Goal: Information Seeking & Learning: Check status

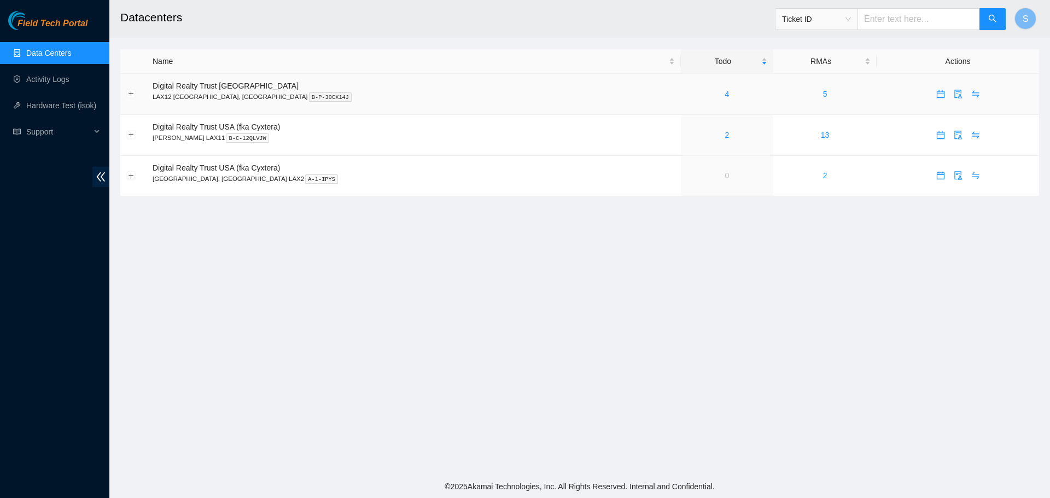
click at [687, 93] on div "4" at bounding box center [727, 94] width 80 height 12
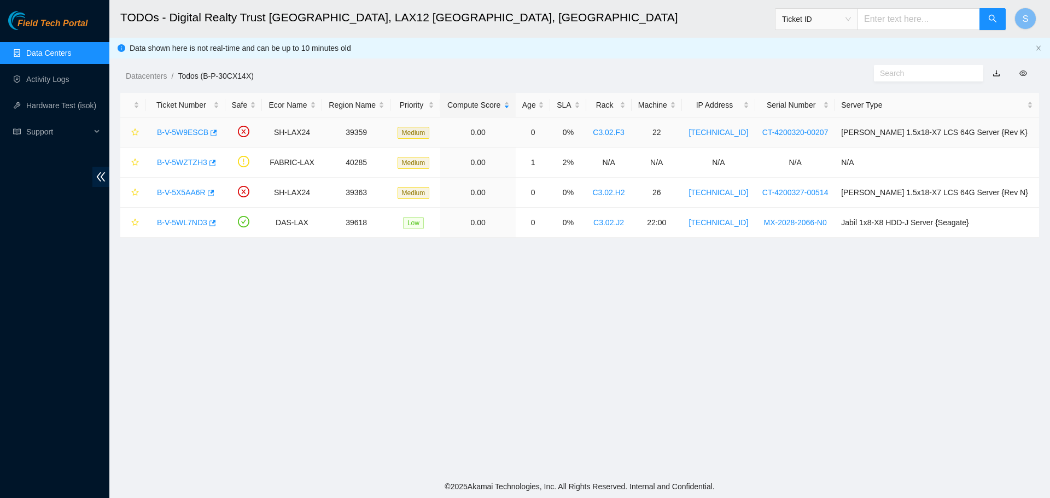
click at [175, 131] on link "B-V-5W9ESCB" at bounding box center [182, 132] width 51 height 9
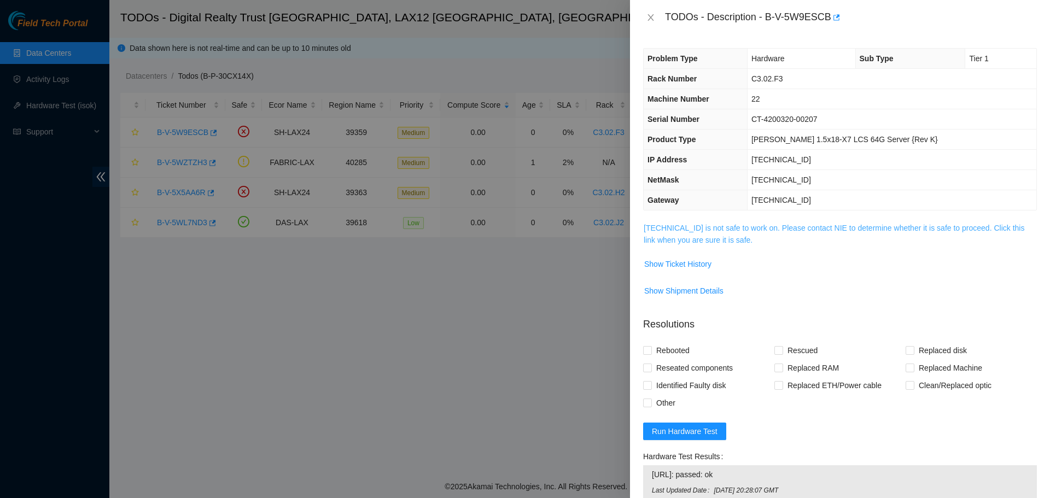
click at [662, 232] on link "[TECHNICAL_ID] is not safe to work on. Please contact NIE to determine whether …" at bounding box center [834, 234] width 381 height 21
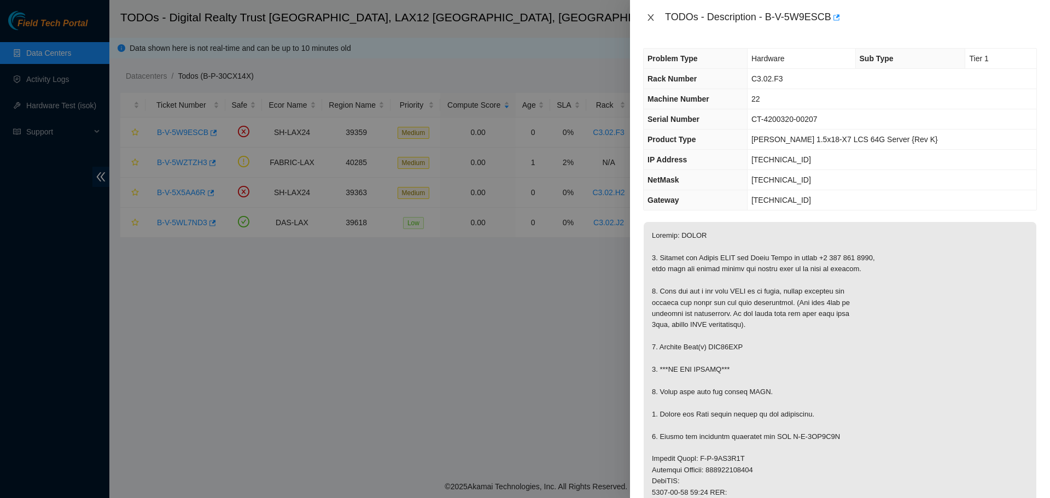
click at [651, 20] on icon "close" at bounding box center [650, 17] width 9 height 9
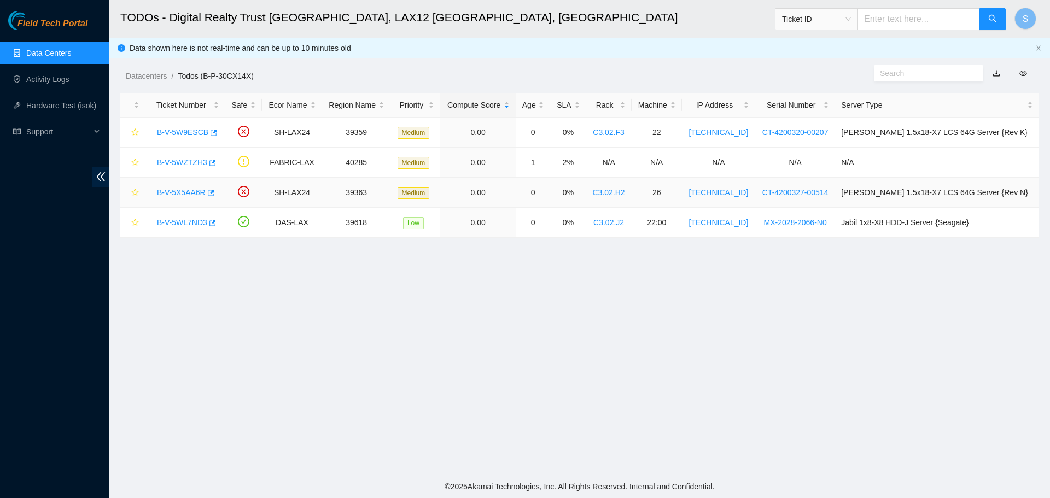
click at [197, 193] on link "B-V-5X5AA6R" at bounding box center [181, 192] width 49 height 9
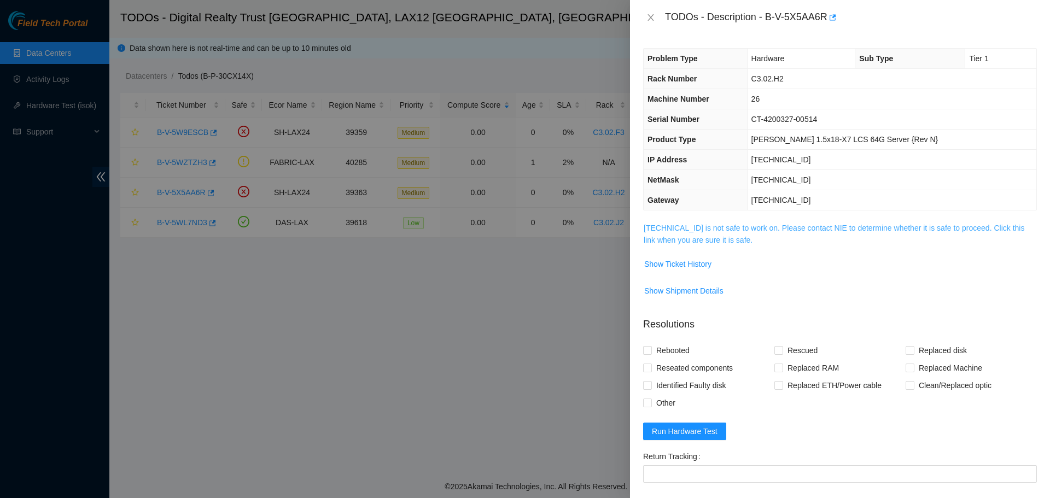
click at [758, 231] on link "[TECHNICAL_ID] is not safe to work on. Please contact NIE to determine whether …" at bounding box center [834, 234] width 381 height 21
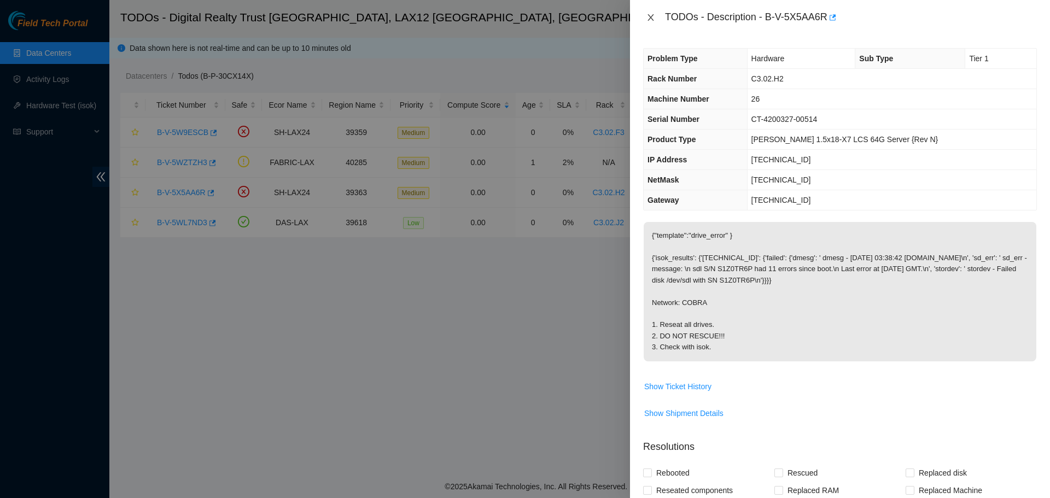
click at [652, 14] on icon "close" at bounding box center [650, 17] width 9 height 9
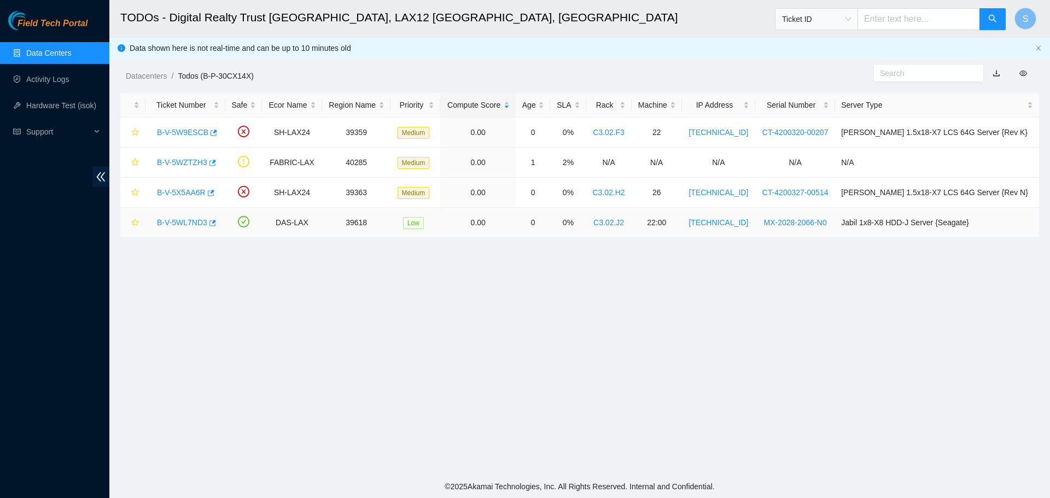
click at [170, 219] on link "B-V-5WL7ND3" at bounding box center [182, 222] width 50 height 9
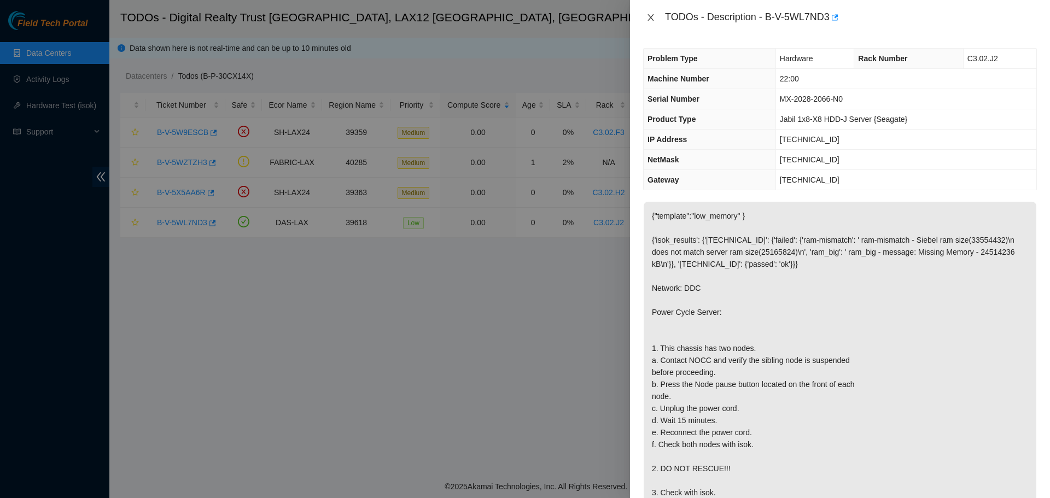
click at [649, 19] on icon "close" at bounding box center [651, 17] width 6 height 7
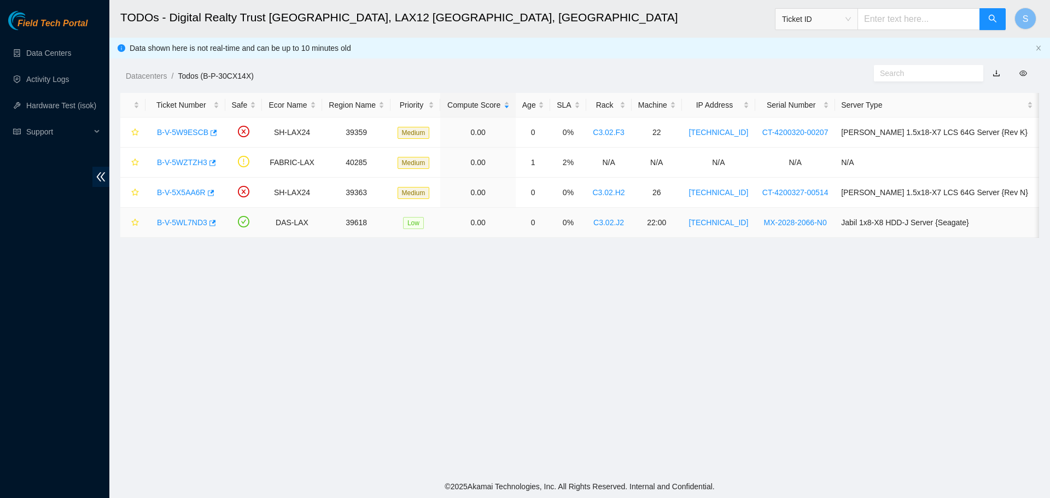
click at [186, 223] on link "B-V-5WL7ND3" at bounding box center [182, 222] width 50 height 9
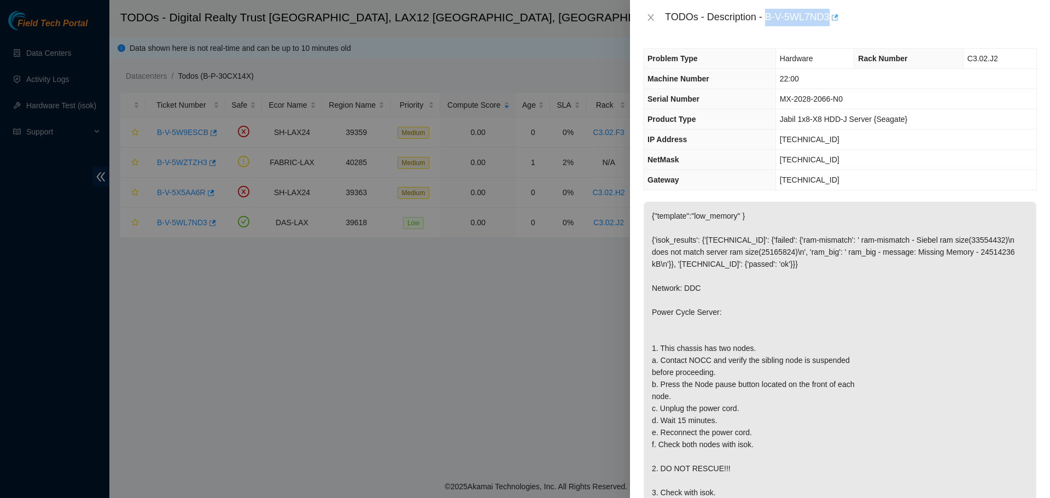
drag, startPoint x: 767, startPoint y: 16, endPoint x: 832, endPoint y: 17, distance: 65.1
click at [832, 17] on div "TODOs - Description - B-V-5WL7ND3" at bounding box center [851, 18] width 372 height 18
copy div "B-V-5WL7ND3"
click at [646, 18] on icon "close" at bounding box center [650, 17] width 9 height 9
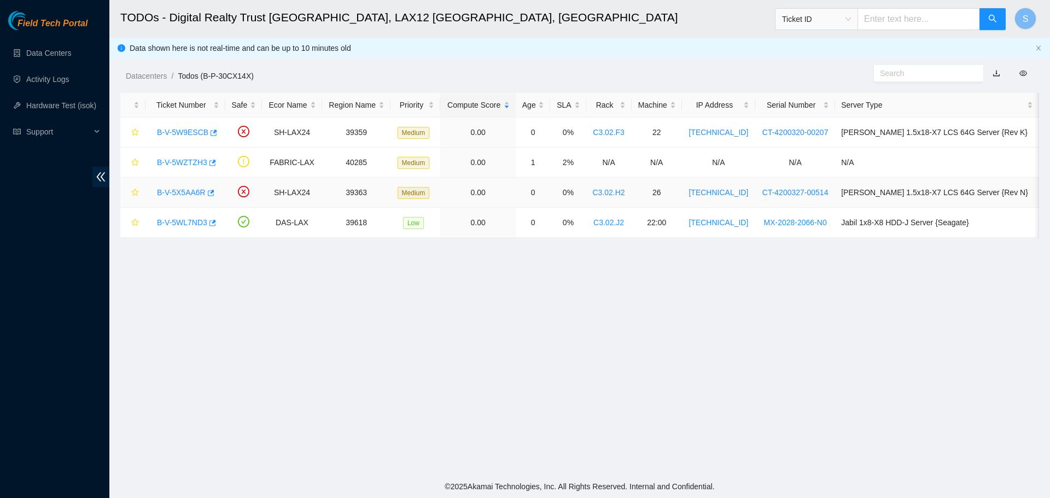
click at [199, 193] on link "B-V-5X5AA6R" at bounding box center [181, 192] width 49 height 9
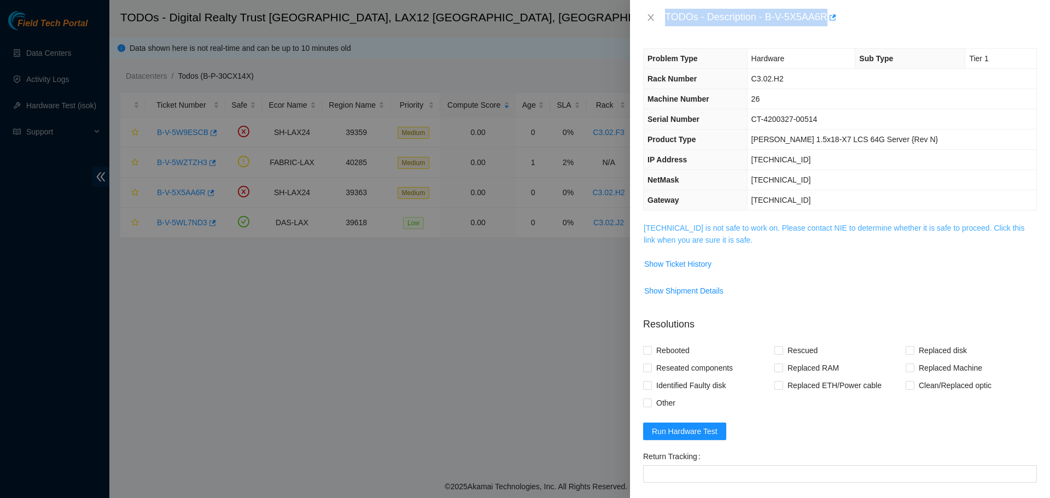
click at [782, 226] on link "[TECHNICAL_ID] is not safe to work on. Please contact NIE to determine whether …" at bounding box center [834, 234] width 381 height 21
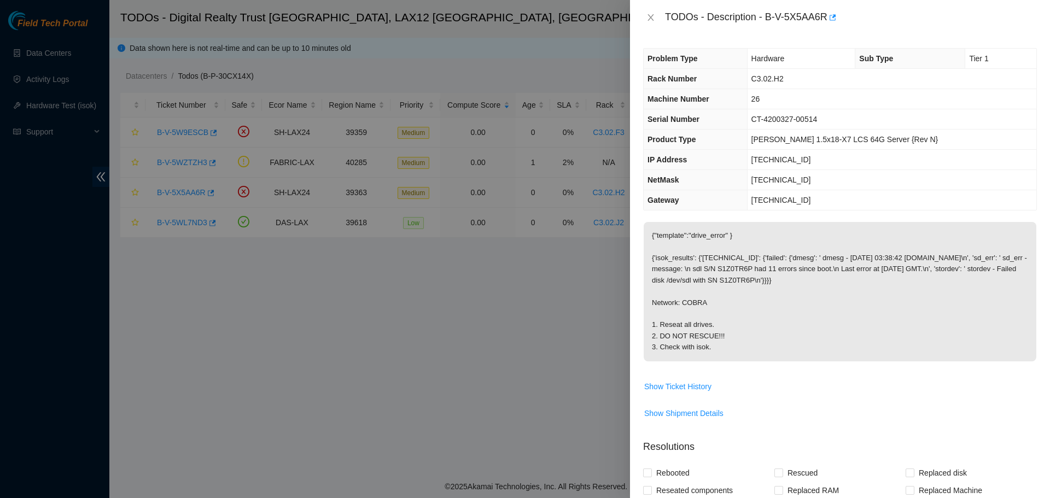
click at [776, 55] on td "Hardware" at bounding box center [801, 59] width 108 height 20
drag, startPoint x: 767, startPoint y: 15, endPoint x: 826, endPoint y: 16, distance: 59.1
click at [826, 16] on div "TODOs - Description - B-V-5X5AA6R" at bounding box center [851, 18] width 372 height 18
copy div "B-V-5X5AA6R"
click at [655, 14] on div "TODOs - Description - B-V-5X5AA6R" at bounding box center [840, 18] width 394 height 18
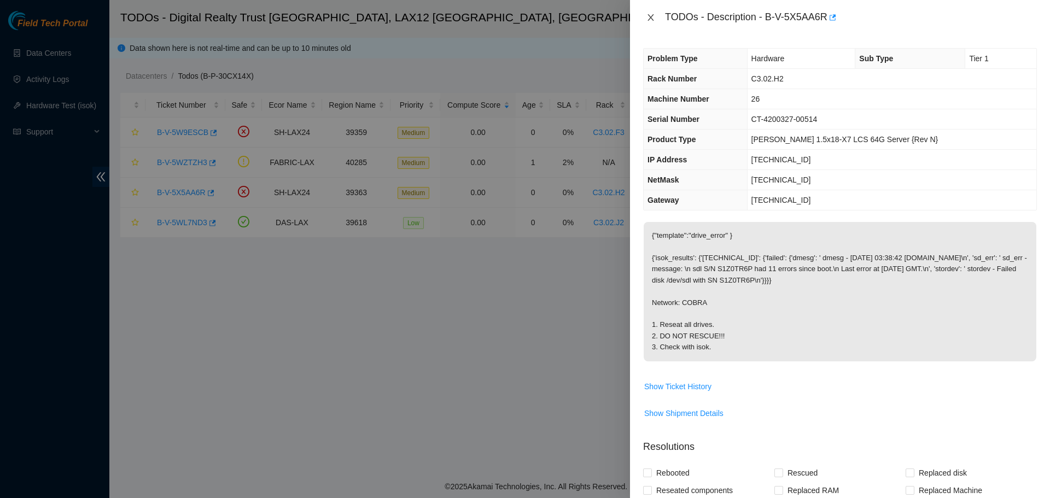
click at [648, 20] on icon "close" at bounding box center [650, 17] width 9 height 9
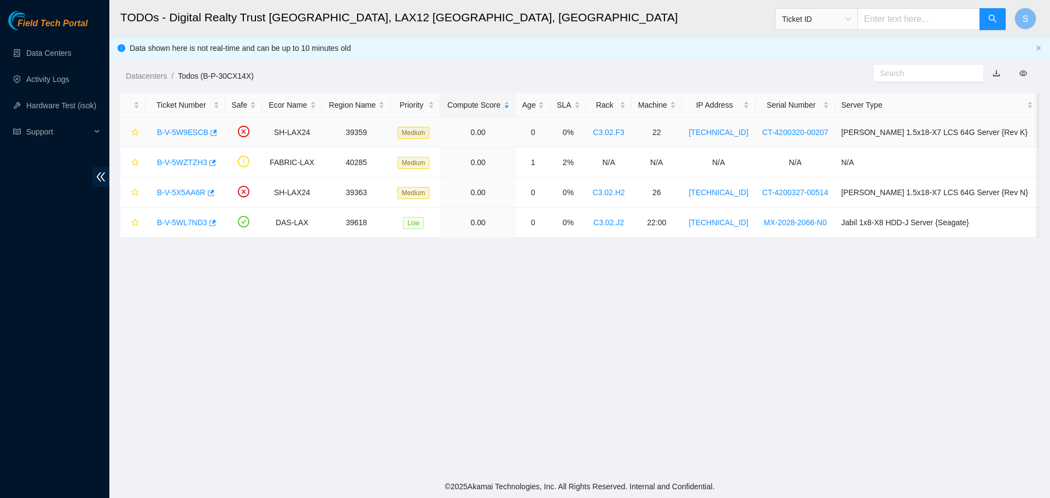
click at [188, 132] on link "B-V-5W9ESCB" at bounding box center [182, 132] width 51 height 9
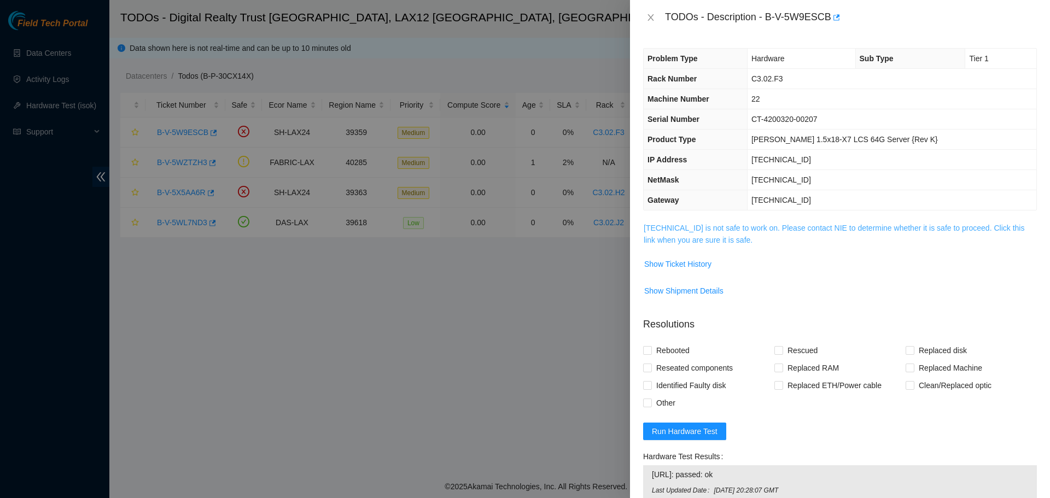
click at [716, 225] on link "[TECHNICAL_ID] is not safe to work on. Please contact NIE to determine whether …" at bounding box center [834, 234] width 381 height 21
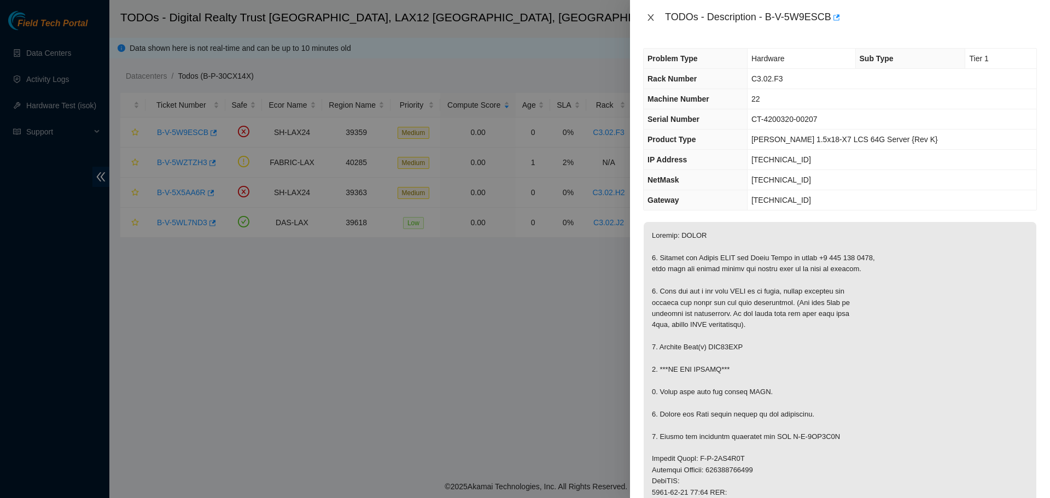
click at [655, 18] on icon "close" at bounding box center [650, 17] width 9 height 9
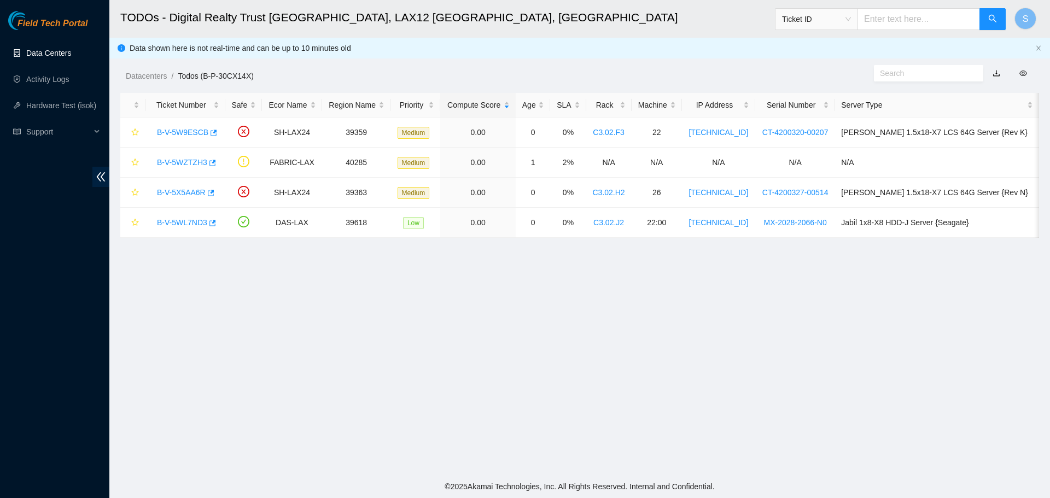
click at [63, 54] on link "Data Centers" at bounding box center [48, 53] width 45 height 9
